Goal: Check status: Check status

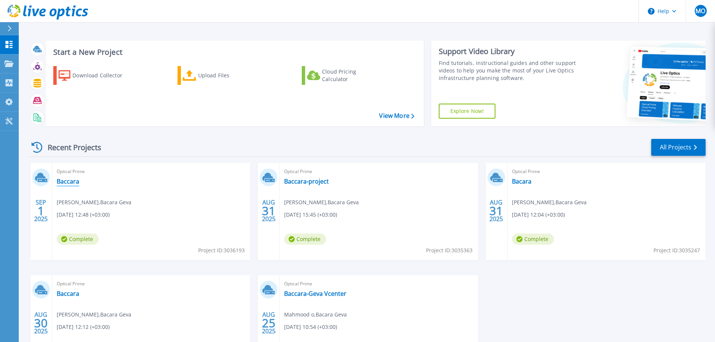
click at [71, 180] on link "Baccara" at bounding box center [68, 182] width 23 height 8
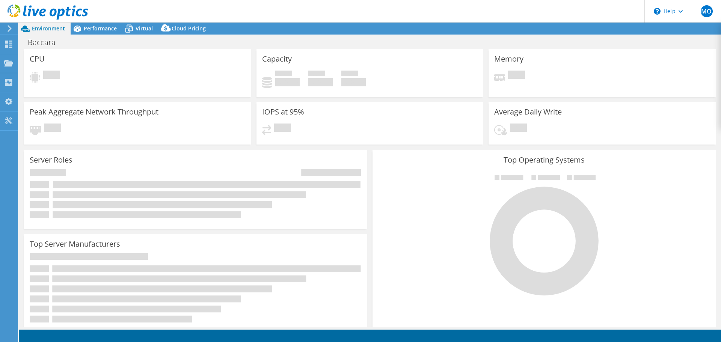
select select "USD"
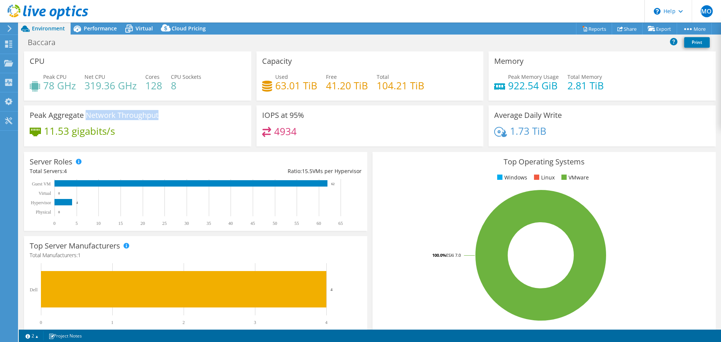
drag, startPoint x: 88, startPoint y: 115, endPoint x: 168, endPoint y: 112, distance: 80.0
click at [168, 112] on div "Peak Aggregate Network Throughput 11.53 gigabits/s" at bounding box center [137, 126] width 227 height 41
copy h3 "Network Throughput"
